Goal: Navigation & Orientation: Understand site structure

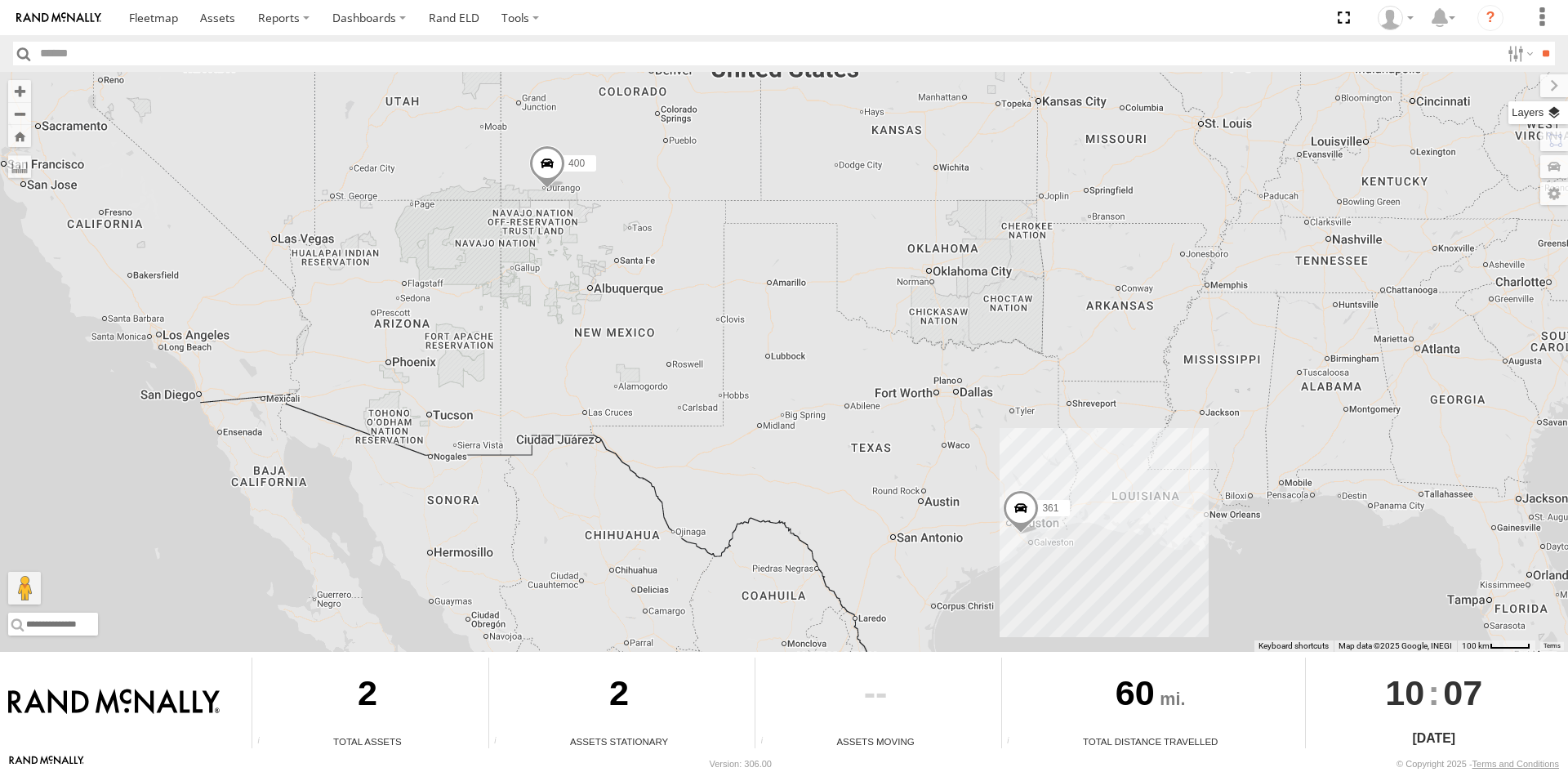
click at [1549, 112] on label at bounding box center [1537, 112] width 59 height 23
click at [0, 0] on span "Overlays" at bounding box center [0, 0] width 0 height 0
click at [0, 0] on span "Traffic" at bounding box center [0, 0] width 0 height 0
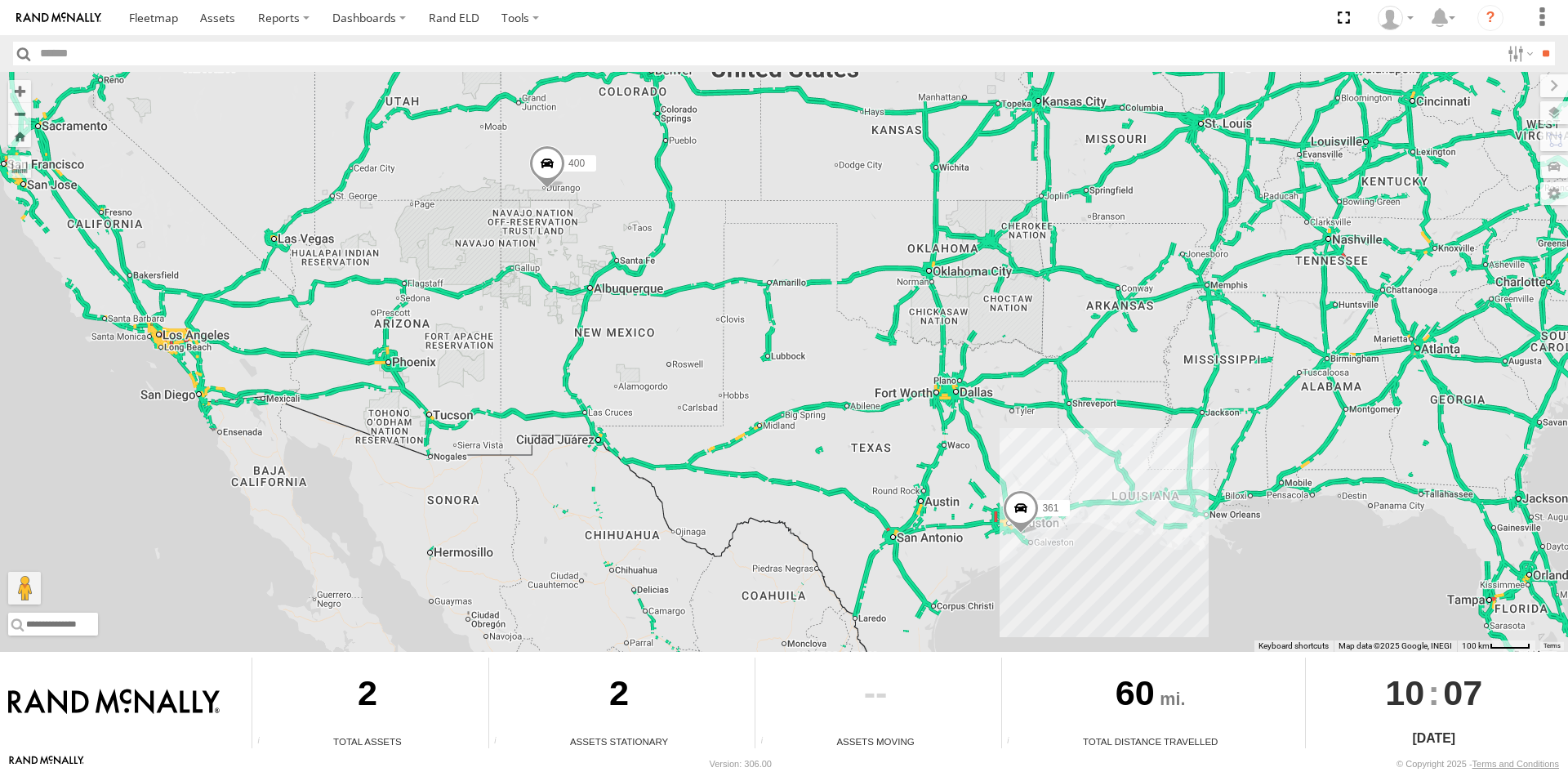
click at [0, 0] on span "Traffic" at bounding box center [0, 0] width 0 height 0
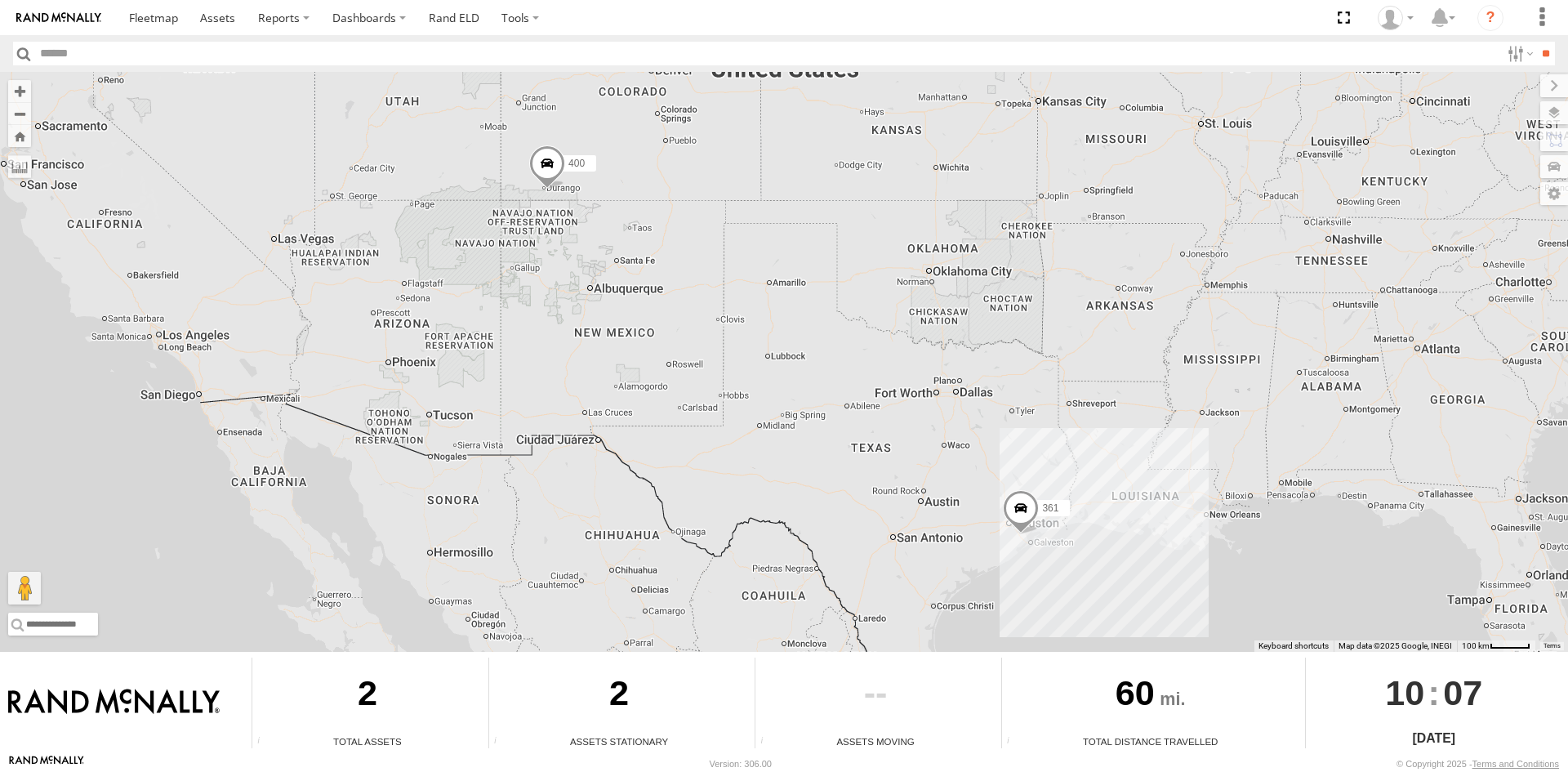
click at [0, 0] on span "Transit" at bounding box center [0, 0] width 0 height 0
click at [0, 0] on span "Basemaps" at bounding box center [0, 0] width 0 height 0
click at [0, 0] on span "Satellite + Roadmap" at bounding box center [0, 0] width 0 height 0
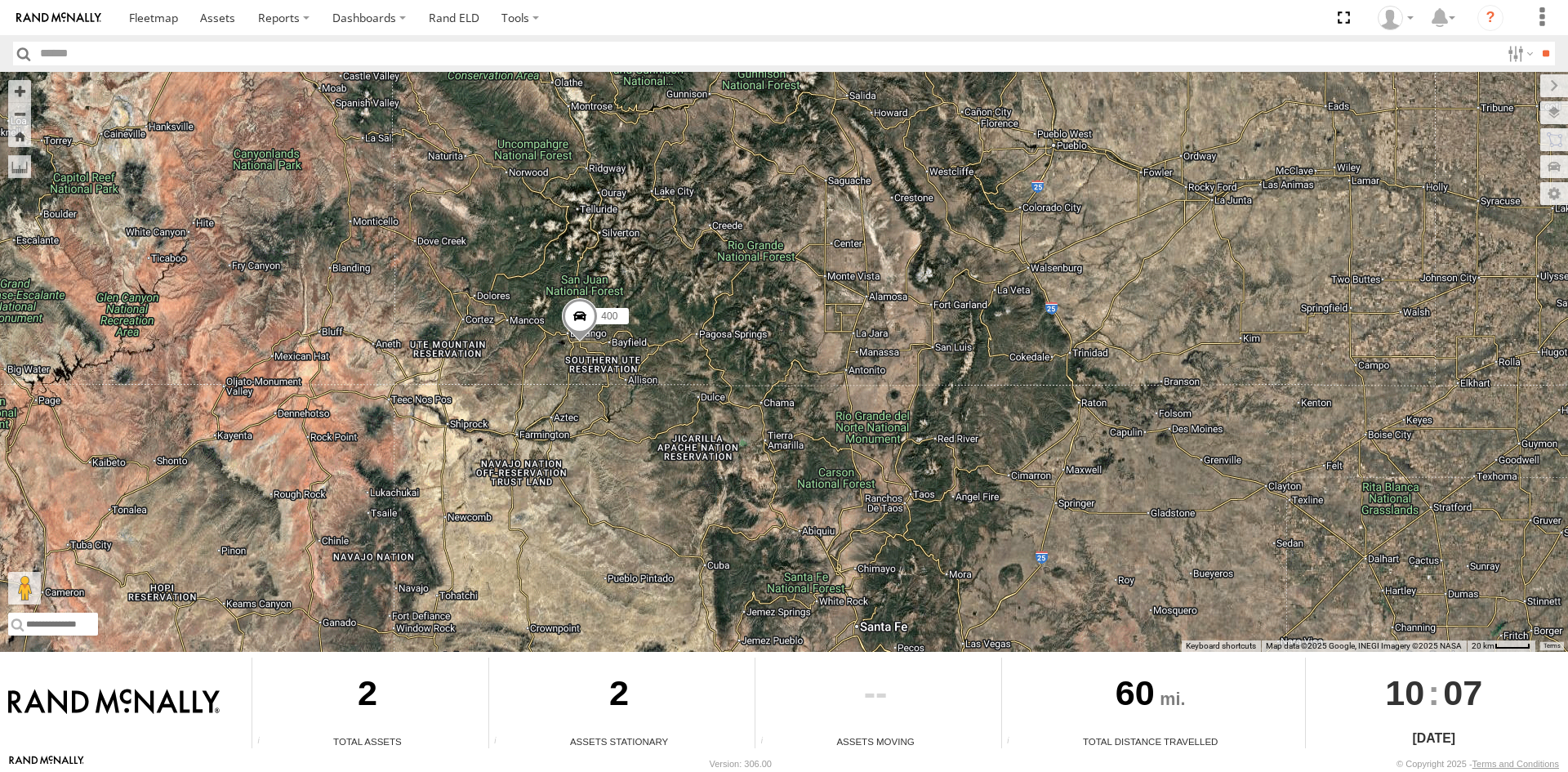
drag, startPoint x: 549, startPoint y: 199, endPoint x: 580, endPoint y: 400, distance: 203.4
click at [580, 400] on div "361 400" at bounding box center [784, 362] width 1568 height 580
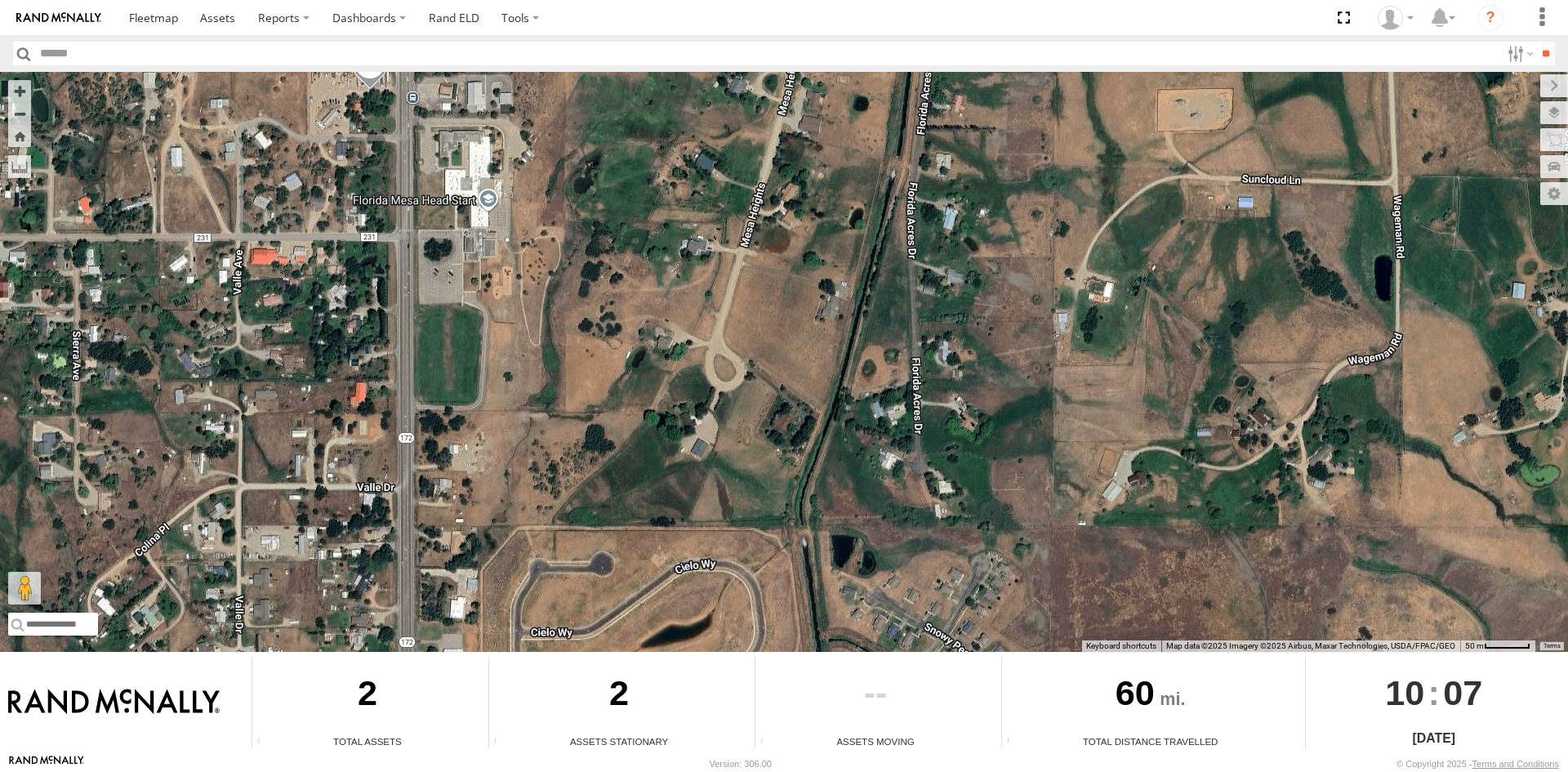
drag, startPoint x: 540, startPoint y: 244, endPoint x: 679, endPoint y: 570, distance: 354.4
click at [678, 568] on div "361 400" at bounding box center [784, 362] width 1568 height 580
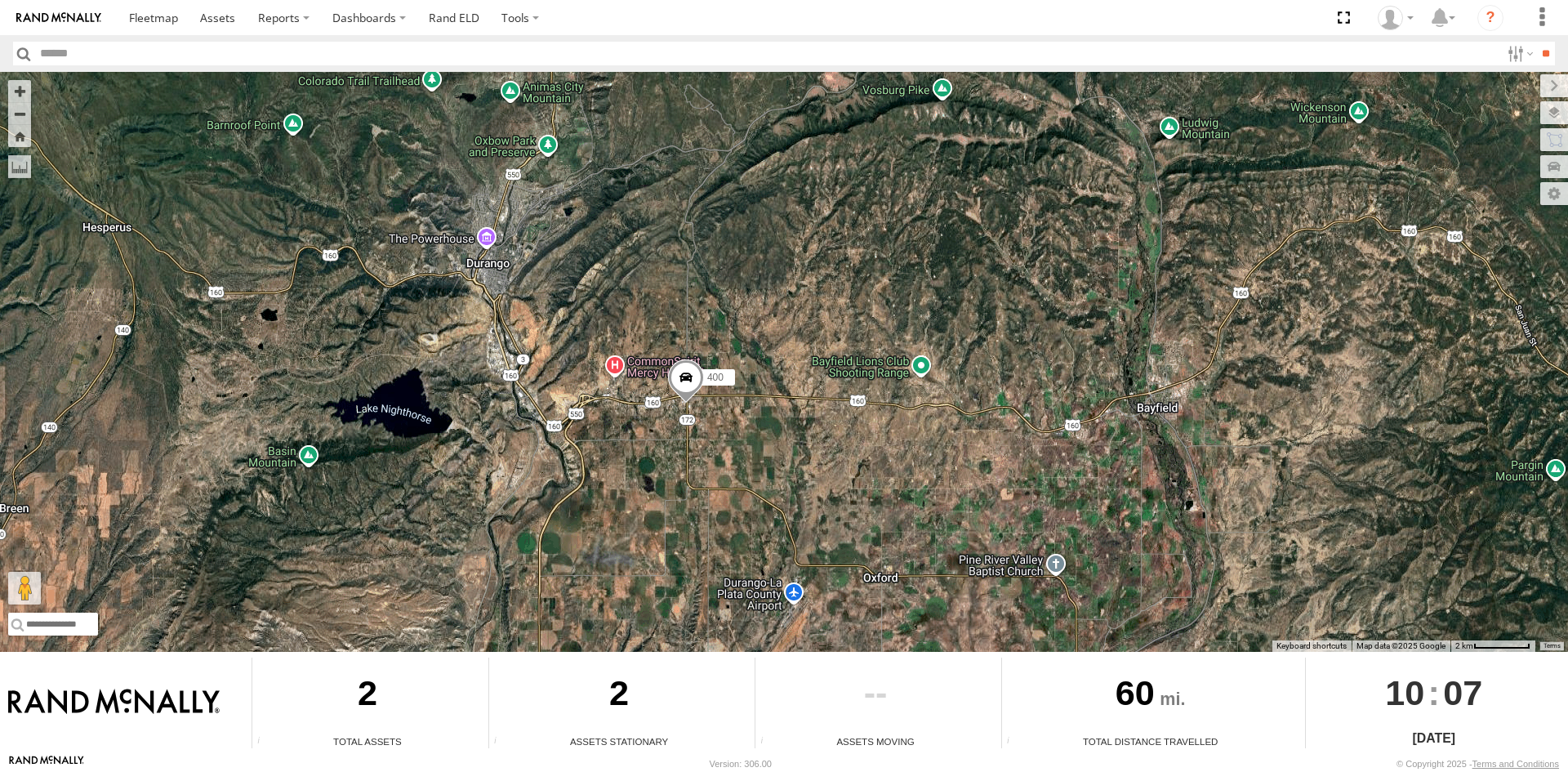
drag, startPoint x: 811, startPoint y: 511, endPoint x: 667, endPoint y: 298, distance: 257.1
click at [690, 313] on div "361 400" at bounding box center [784, 362] width 1568 height 580
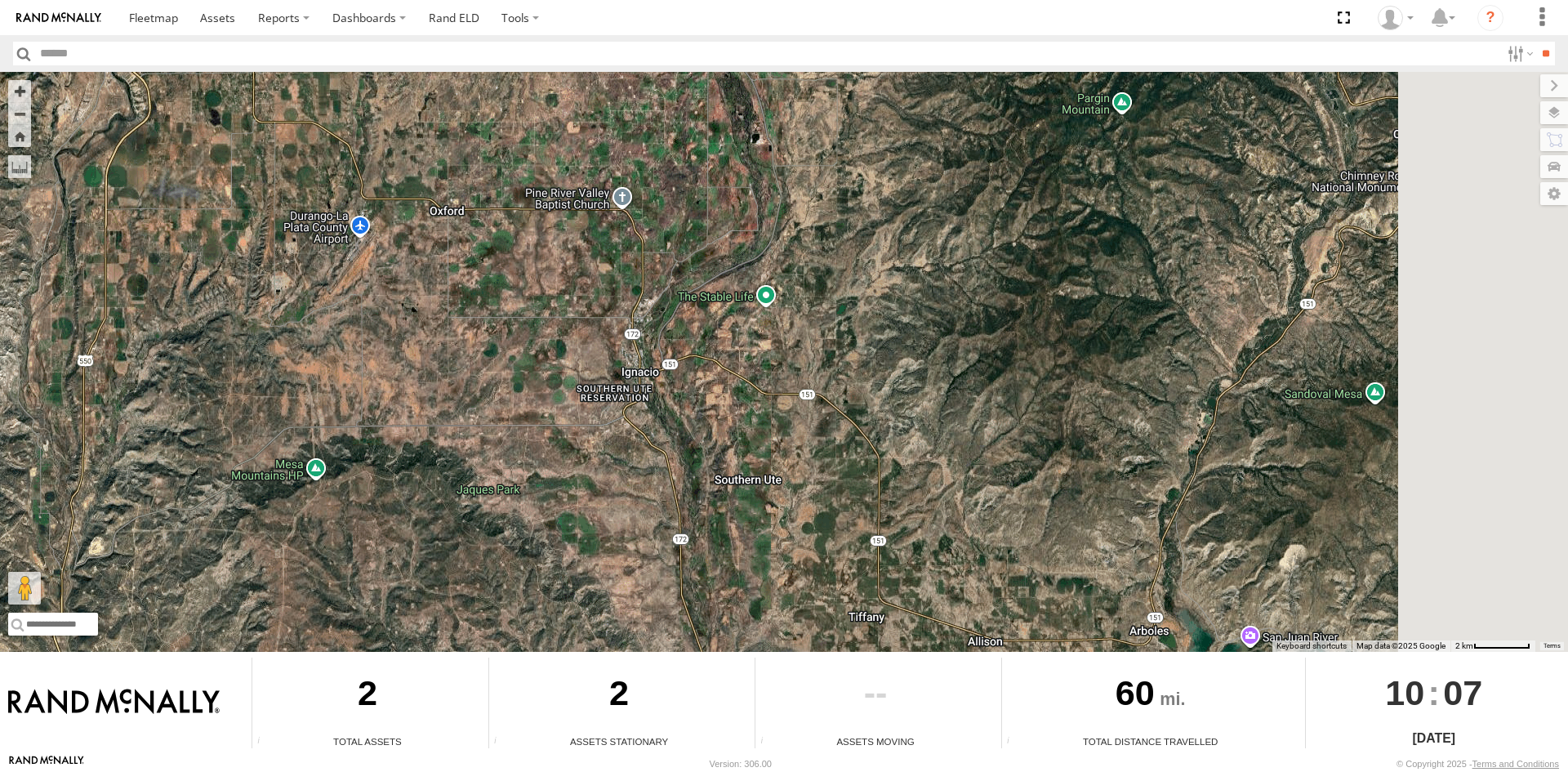
drag, startPoint x: 1030, startPoint y: 404, endPoint x: 731, endPoint y: 316, distance: 311.7
click at [739, 320] on div "361 400" at bounding box center [784, 362] width 1568 height 580
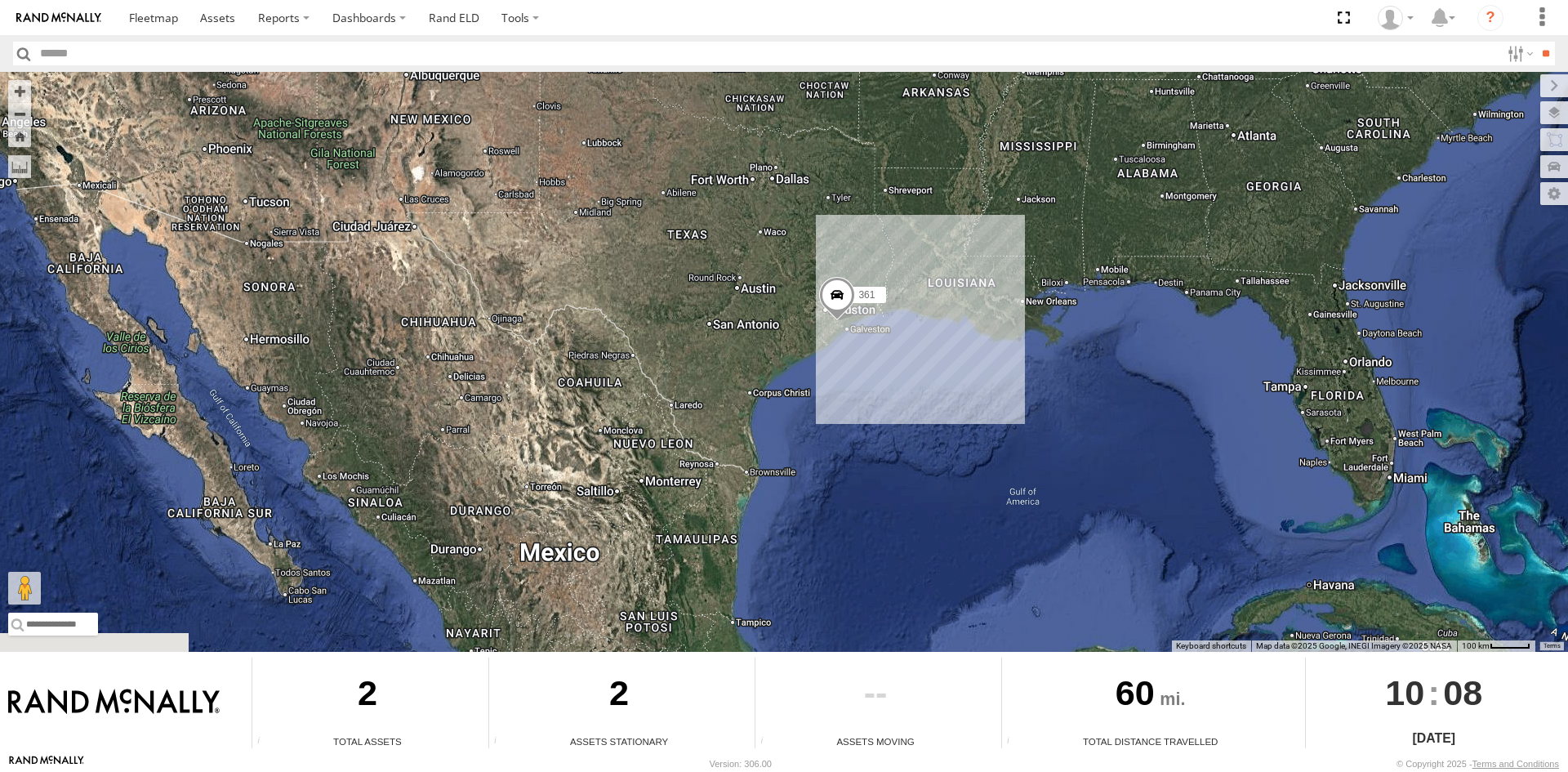
drag, startPoint x: 997, startPoint y: 550, endPoint x: 809, endPoint y: 332, distance: 287.9
click at [809, 332] on div "361 400" at bounding box center [784, 362] width 1568 height 580
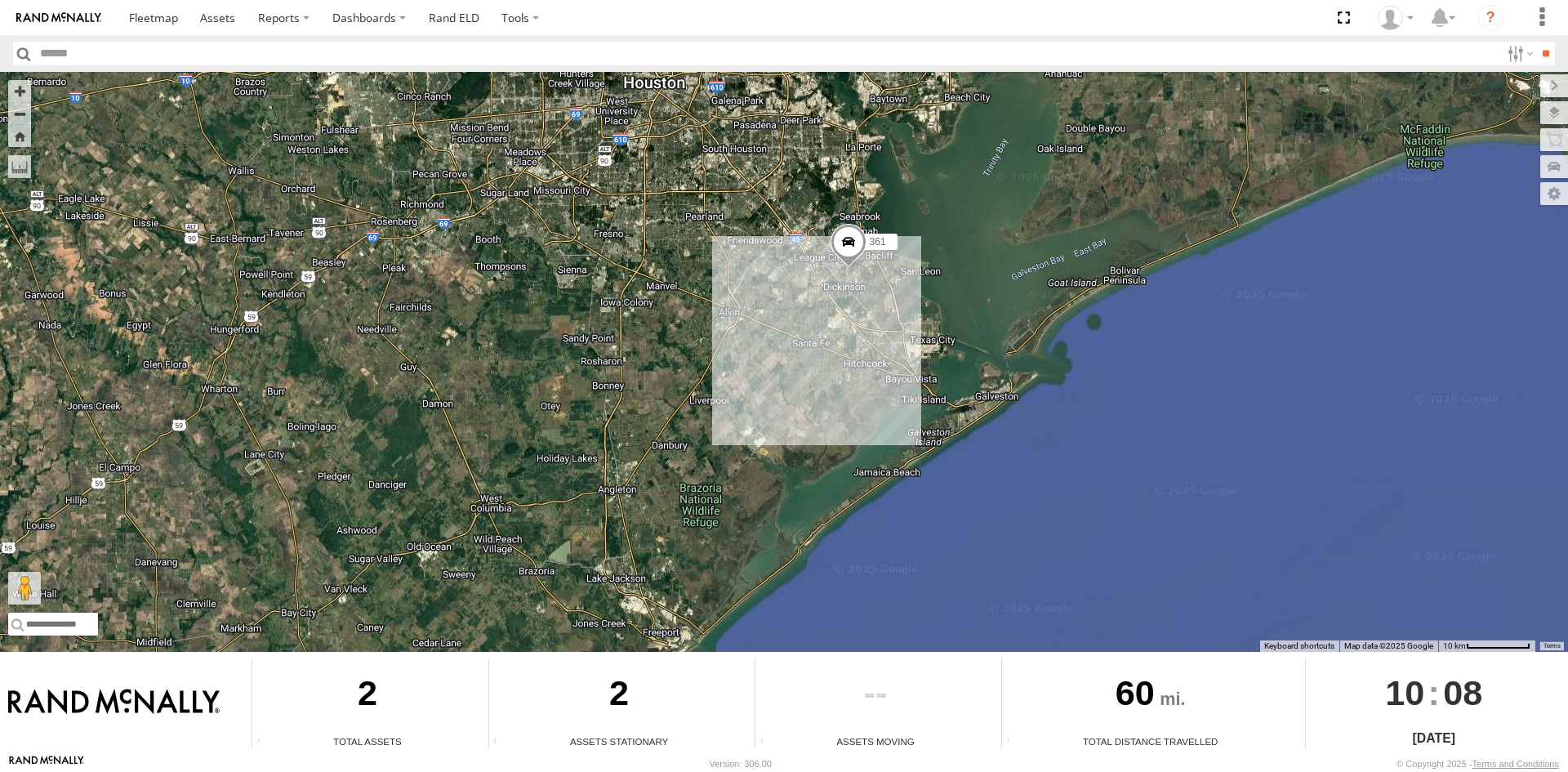
drag, startPoint x: 829, startPoint y: 245, endPoint x: 804, endPoint y: 508, distance: 264.2
click at [804, 508] on div "361 400" at bounding box center [784, 362] width 1568 height 580
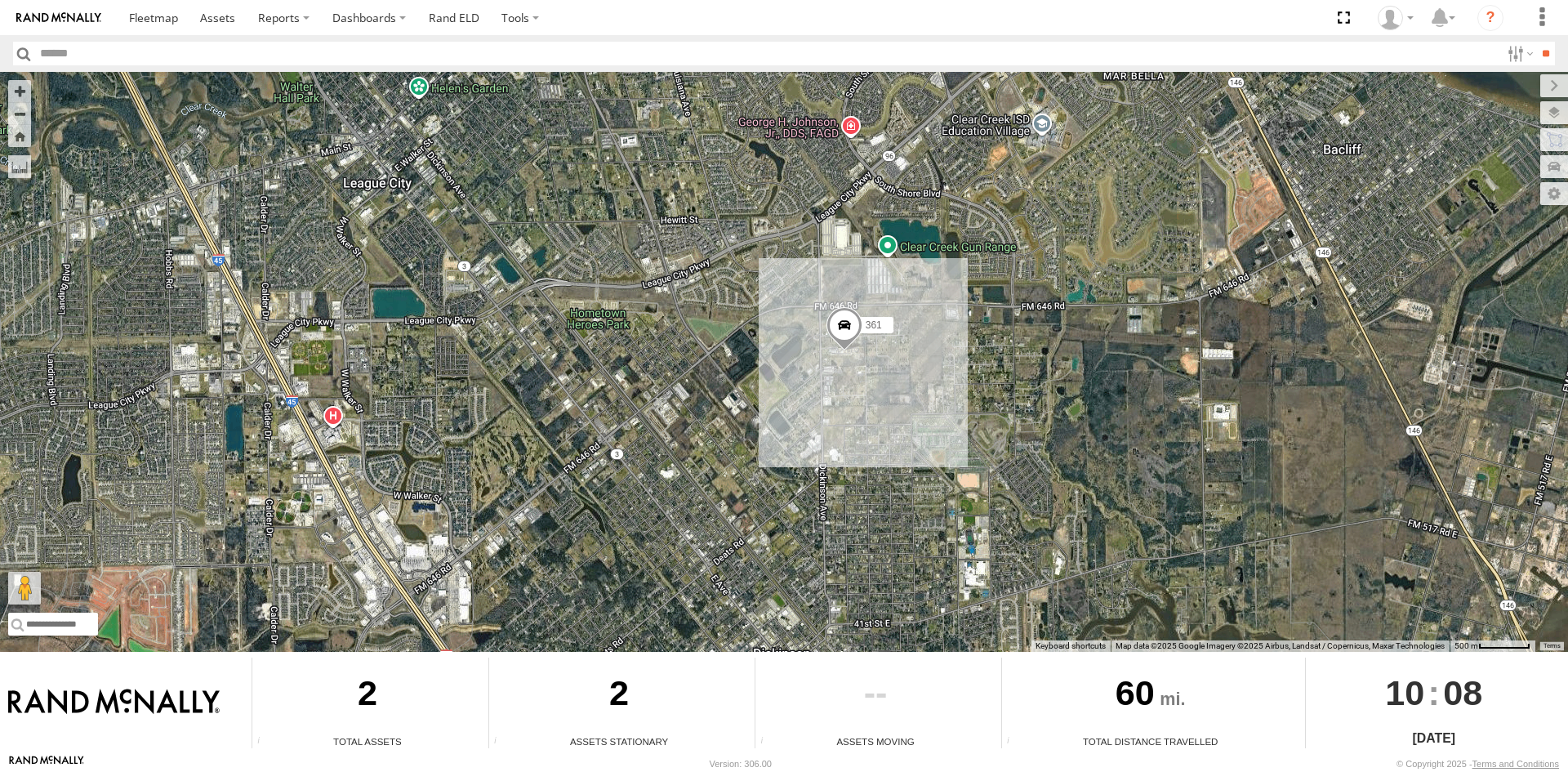
drag, startPoint x: 885, startPoint y: 323, endPoint x: 881, endPoint y: 552, distance: 229.0
click at [883, 554] on div "361 400" at bounding box center [784, 362] width 1568 height 580
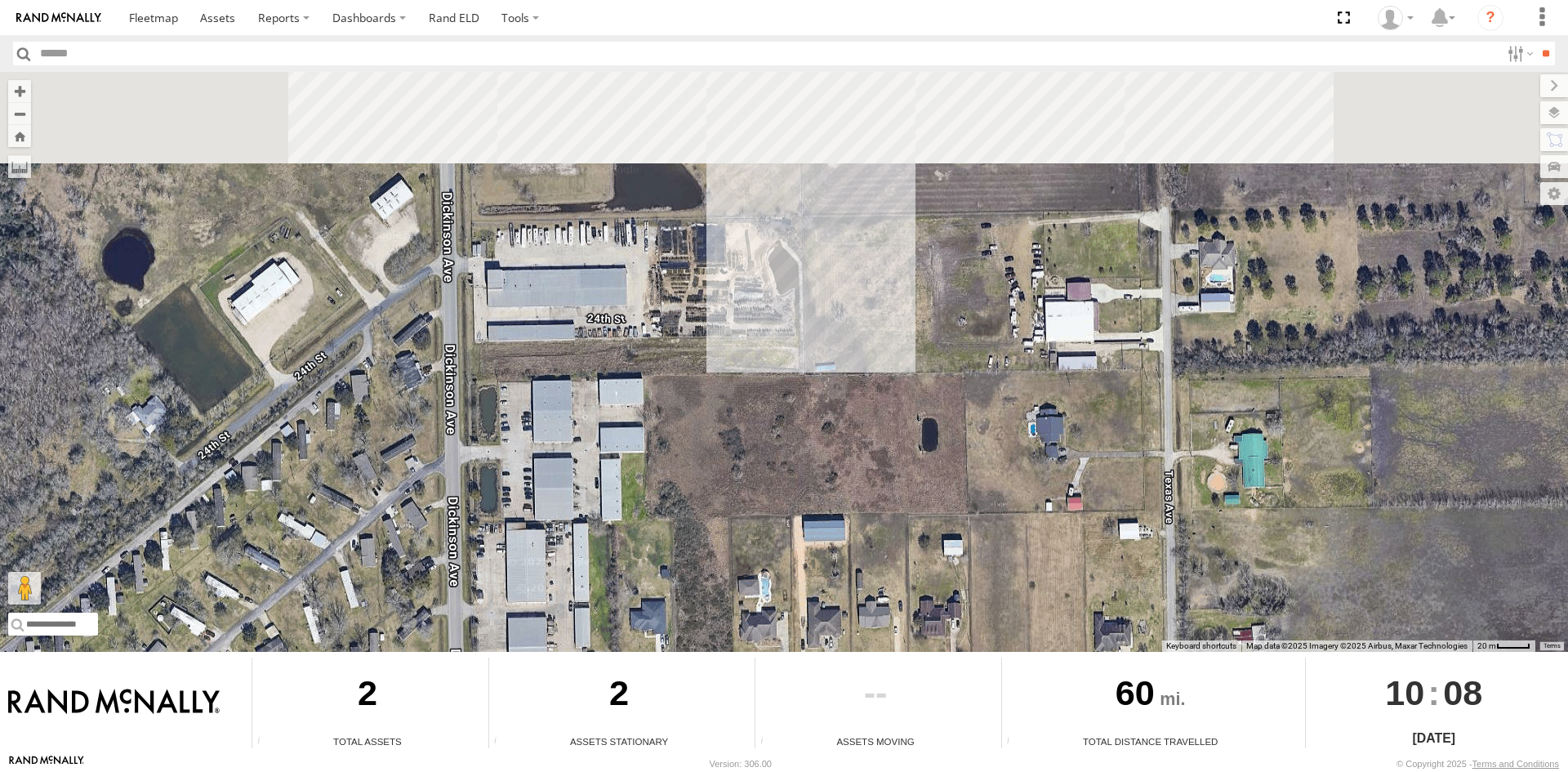
drag, startPoint x: 843, startPoint y: 349, endPoint x: 846, endPoint y: 654, distance: 305.0
click at [846, 653] on div "To navigate the map with touch gestures double-tap and hold your finger on the …" at bounding box center [784, 413] width 1568 height 682
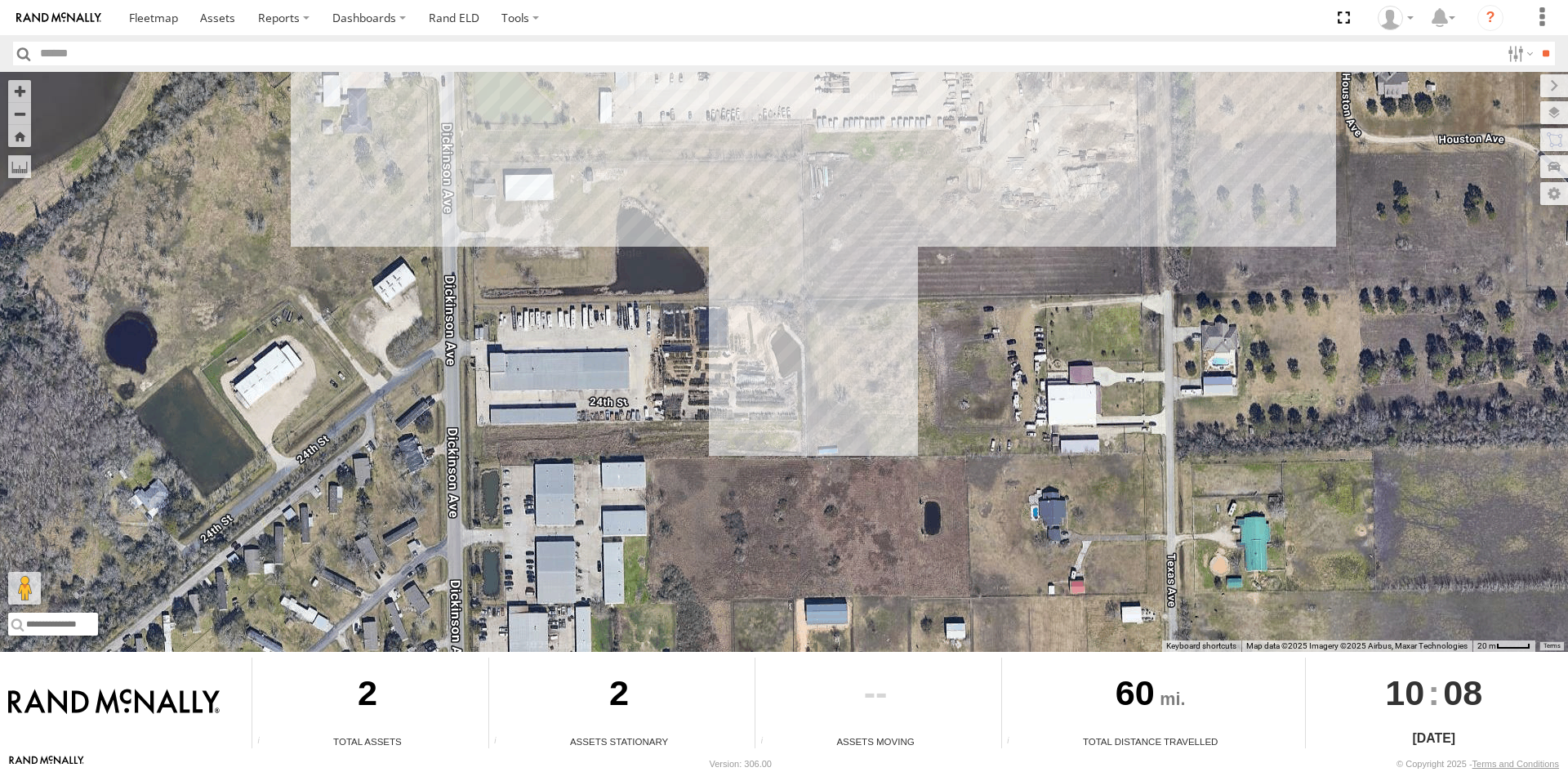
drag, startPoint x: 830, startPoint y: 449, endPoint x: 820, endPoint y: 660, distance: 211.2
click at [820, 660] on div "To navigate the map with touch gestures double-tap and hold your finger on the …" at bounding box center [784, 413] width 1568 height 682
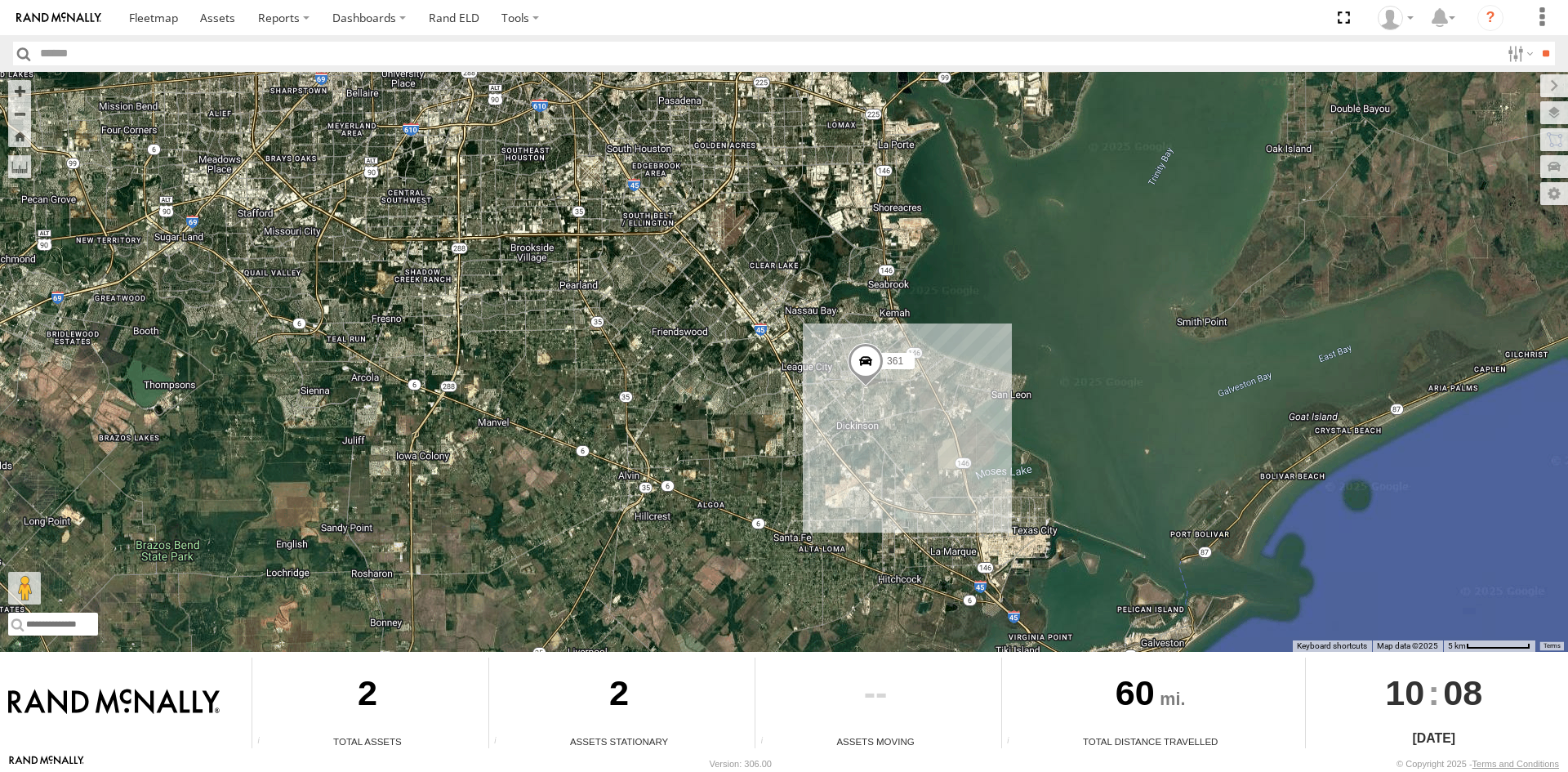
drag, startPoint x: 790, startPoint y: 547, endPoint x: 812, endPoint y: 380, distance: 168.4
click at [809, 391] on div "361 400" at bounding box center [784, 362] width 1568 height 580
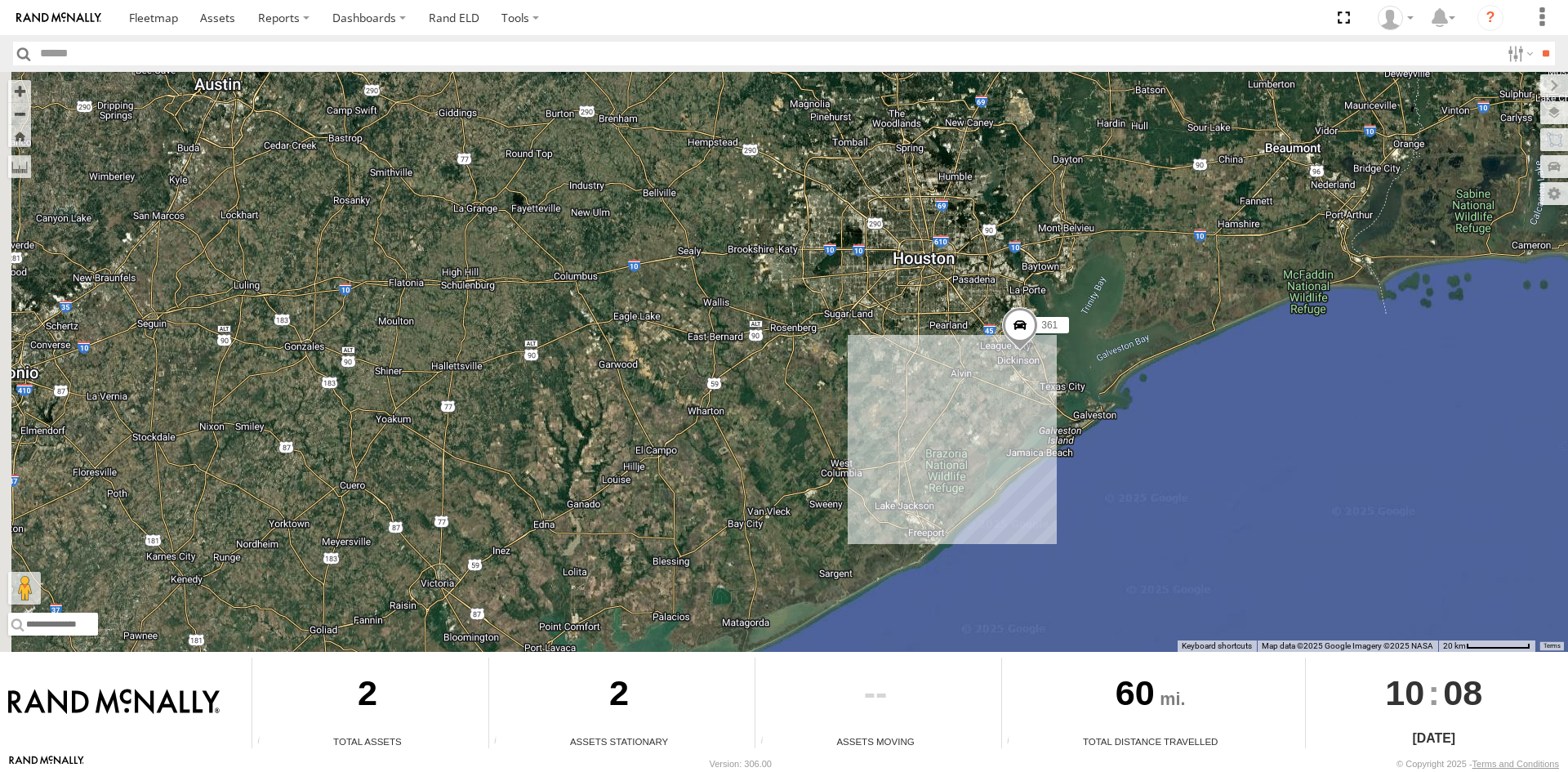
drag, startPoint x: 672, startPoint y: 413, endPoint x: 863, endPoint y: 404, distance: 191.2
click at [863, 404] on div "361 400" at bounding box center [784, 362] width 1568 height 580
click at [461, 14] on link "Rand ELD" at bounding box center [454, 17] width 74 height 35
